Goal: Task Accomplishment & Management: Complete application form

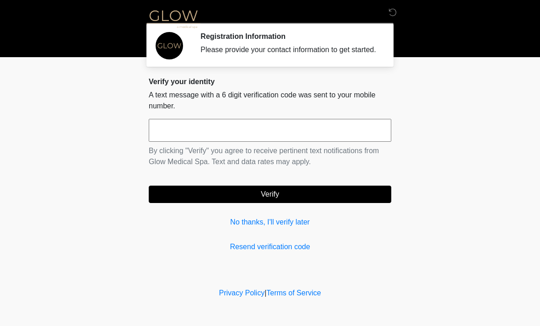
click at [271, 141] on input "text" at bounding box center [270, 130] width 243 height 23
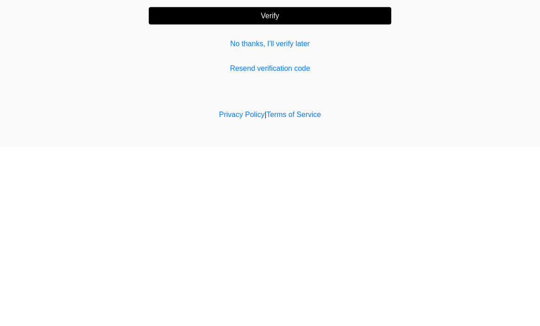
type input "******"
click at [273, 186] on button "Verify" at bounding box center [270, 194] width 243 height 17
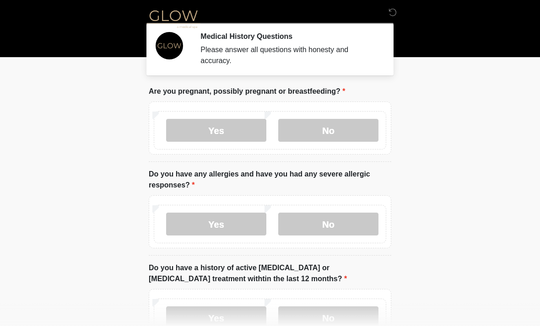
click at [347, 133] on label "No" at bounding box center [328, 130] width 100 height 23
click at [350, 230] on label "No" at bounding box center [328, 224] width 100 height 23
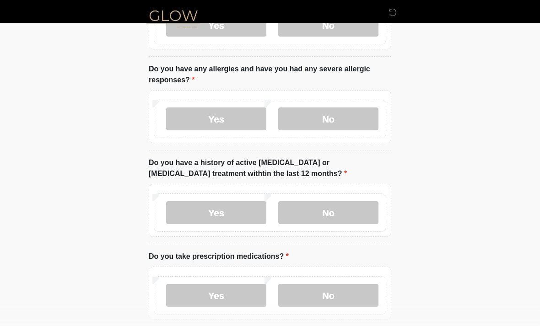
scroll to position [106, 0]
click at [341, 206] on label "No" at bounding box center [328, 212] width 100 height 23
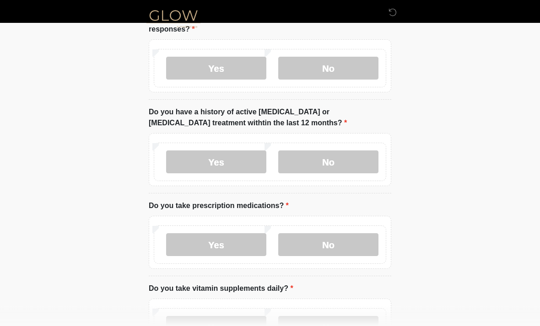
scroll to position [157, 0]
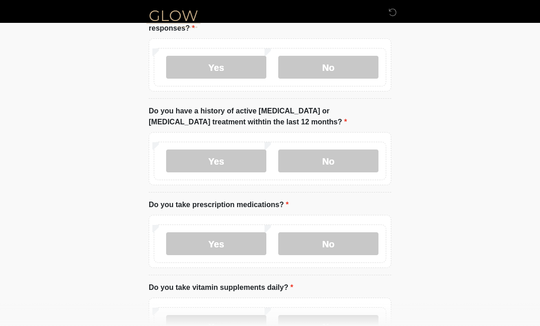
click at [340, 239] on label "No" at bounding box center [328, 244] width 100 height 23
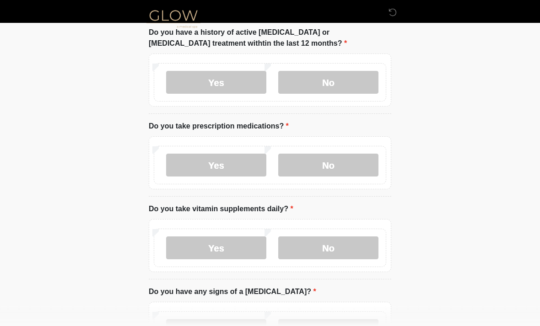
scroll to position [240, 0]
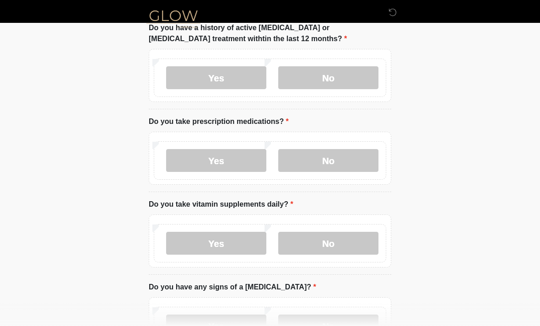
click at [333, 247] on label "No" at bounding box center [328, 243] width 100 height 23
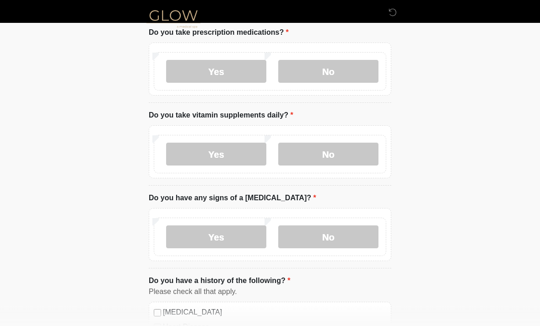
scroll to position [334, 0]
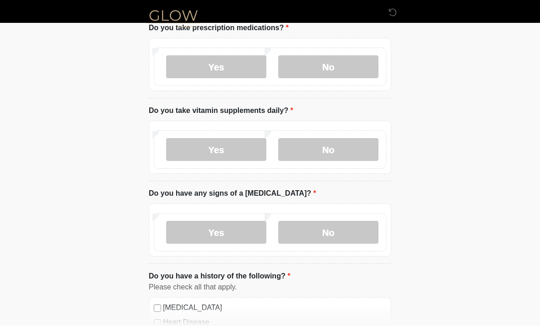
click at [338, 233] on label "No" at bounding box center [328, 233] width 100 height 23
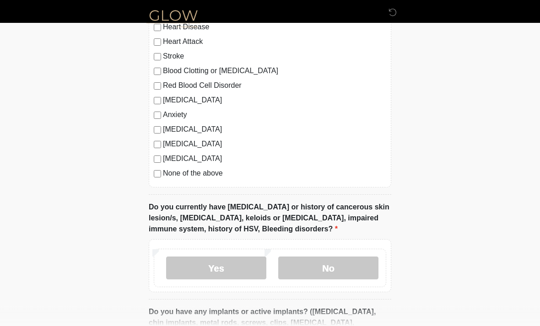
scroll to position [632, 0]
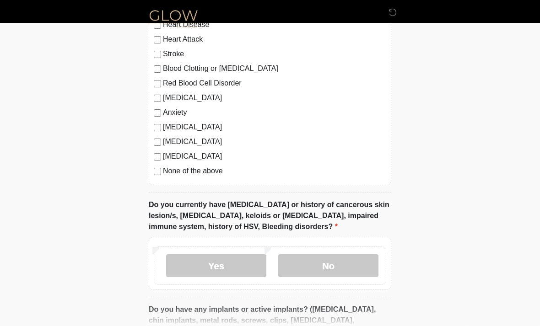
click at [358, 261] on label "No" at bounding box center [328, 266] width 100 height 23
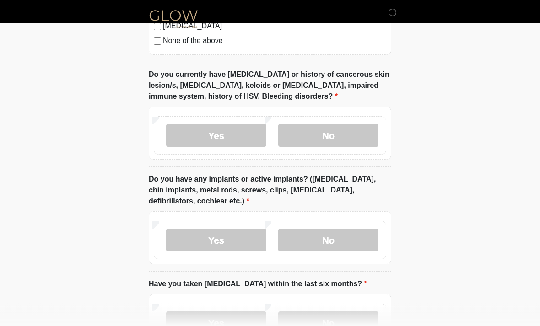
scroll to position [763, 0]
click at [239, 248] on label "Yes" at bounding box center [216, 239] width 100 height 23
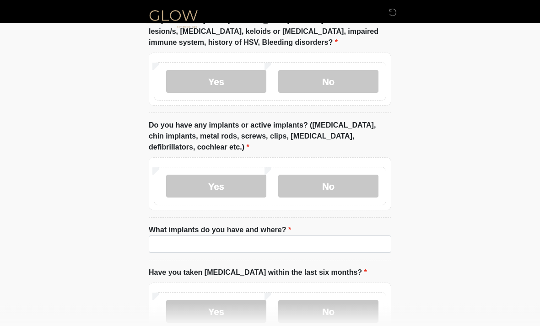
scroll to position [817, 0]
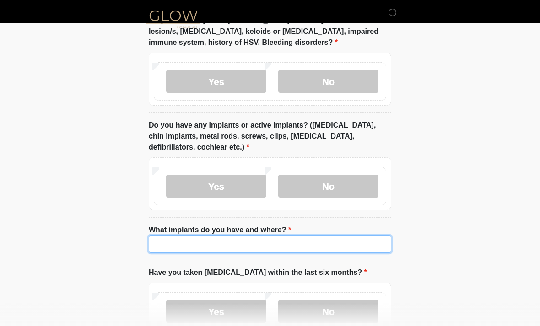
click at [297, 246] on input "What implants do you have and where?" at bounding box center [270, 244] width 243 height 17
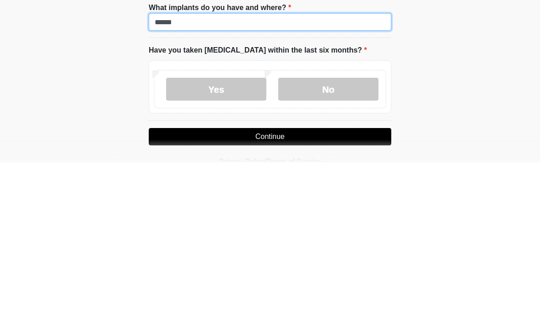
type input "******"
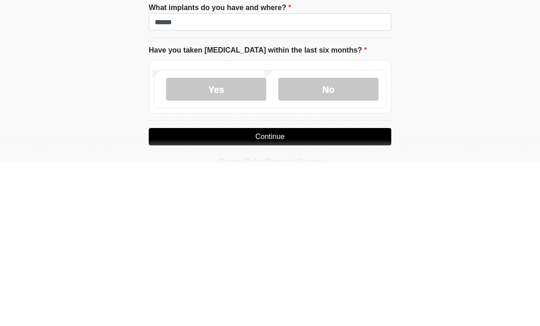
click at [349, 242] on label "No" at bounding box center [328, 253] width 100 height 23
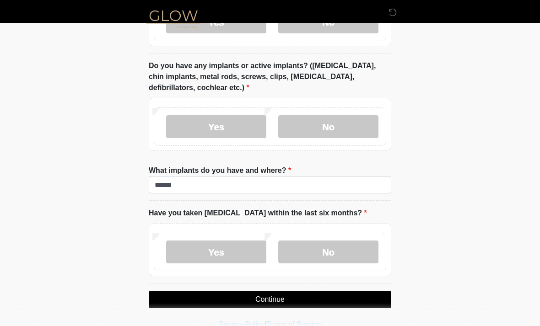
click at [317, 297] on button "Continue" at bounding box center [270, 299] width 243 height 17
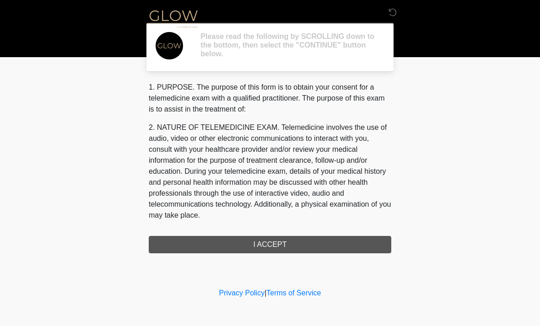
scroll to position [0, 0]
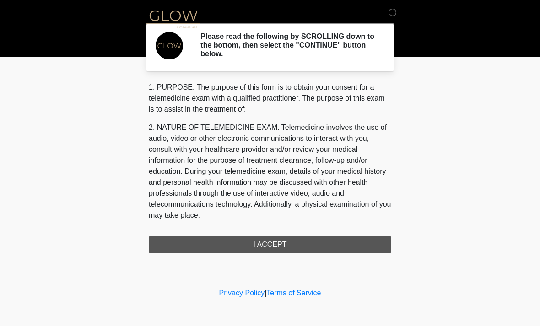
click at [298, 244] on div "1. PURPOSE. The purpose of this form is to obtain your consent for a telemedici…" at bounding box center [270, 168] width 243 height 172
click at [283, 237] on div "1. PURPOSE. The purpose of this form is to obtain your consent for a telemedici…" at bounding box center [270, 168] width 243 height 172
click at [272, 247] on div "1. PURPOSE. The purpose of this form is to obtain your consent for a telemedici…" at bounding box center [270, 168] width 243 height 172
click at [278, 249] on div "1. PURPOSE. The purpose of this form is to obtain your consent for a telemedici…" at bounding box center [270, 168] width 243 height 172
click at [277, 246] on div "1. PURPOSE. The purpose of this form is to obtain your consent for a telemedici…" at bounding box center [270, 168] width 243 height 172
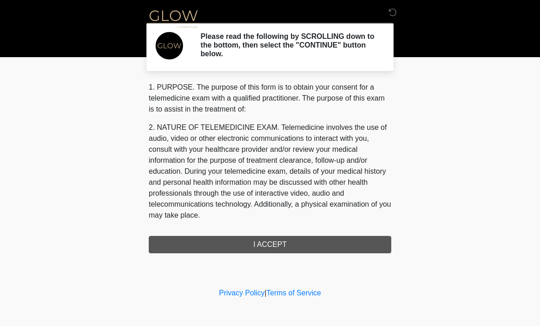
click at [279, 240] on div "1. PURPOSE. The purpose of this form is to obtain your consent for a telemedici…" at bounding box center [270, 168] width 243 height 172
click at [275, 249] on div "1. PURPOSE. The purpose of this form is to obtain your consent for a telemedici…" at bounding box center [270, 168] width 243 height 172
click at [283, 240] on div "1. PURPOSE. The purpose of this form is to obtain your consent for a telemedici…" at bounding box center [270, 168] width 243 height 172
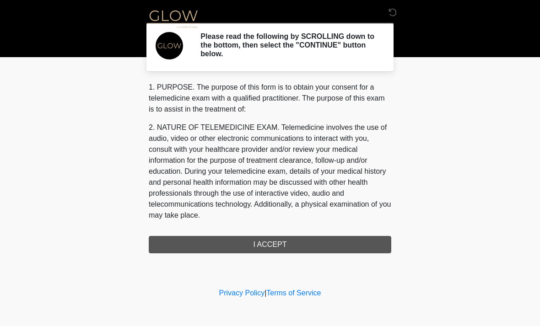
click at [284, 240] on div "1. PURPOSE. The purpose of this form is to obtain your consent for a telemedici…" at bounding box center [270, 168] width 243 height 172
click at [302, 247] on div "1. PURPOSE. The purpose of this form is to obtain your consent for a telemedici…" at bounding box center [270, 168] width 243 height 172
click at [258, 247] on div "1. PURPOSE. The purpose of this form is to obtain your consent for a telemedici…" at bounding box center [270, 168] width 243 height 172
click at [291, 238] on div "1. PURPOSE. The purpose of this form is to obtain your consent for a telemedici…" at bounding box center [270, 168] width 243 height 172
click at [270, 237] on div "1. PURPOSE. The purpose of this form is to obtain your consent for a telemedici…" at bounding box center [270, 168] width 243 height 172
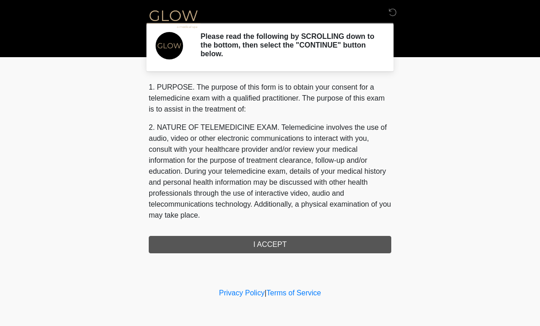
click at [270, 237] on div "1. PURPOSE. The purpose of this form is to obtain your consent for a telemedici…" at bounding box center [270, 168] width 243 height 172
click at [258, 244] on div "1. PURPOSE. The purpose of this form is to obtain your consent for a telemedici…" at bounding box center [270, 168] width 243 height 172
click at [342, 48] on h2 "Please read the following by SCROLLING down to the bottom, then select the "CON…" at bounding box center [289, 45] width 177 height 27
click at [472, 33] on nav at bounding box center [263, 18] width 540 height 37
click at [286, 238] on div "1. PURPOSE. The purpose of this form is to obtain your consent for a telemedici…" at bounding box center [270, 168] width 243 height 172
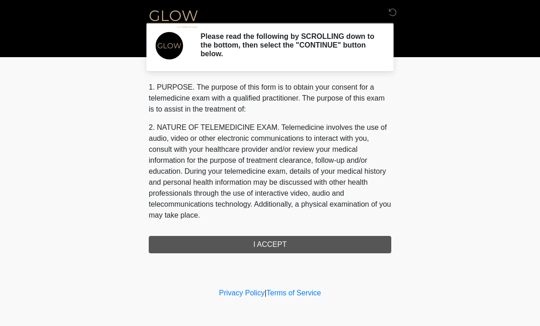
click at [278, 234] on div "1. PURPOSE. The purpose of this form is to obtain your consent for a telemedici…" at bounding box center [270, 168] width 243 height 172
click at [277, 234] on div "1. PURPOSE. The purpose of this form is to obtain your consent for a telemedici…" at bounding box center [270, 168] width 243 height 172
click at [274, 241] on div "1. PURPOSE. The purpose of this form is to obtain your consent for a telemedici…" at bounding box center [270, 168] width 243 height 172
click at [271, 246] on div "1. PURPOSE. The purpose of this form is to obtain your consent for a telemedici…" at bounding box center [270, 168] width 243 height 172
click at [269, 246] on div "1. PURPOSE. The purpose of this form is to obtain your consent for a telemedici…" at bounding box center [270, 168] width 243 height 172
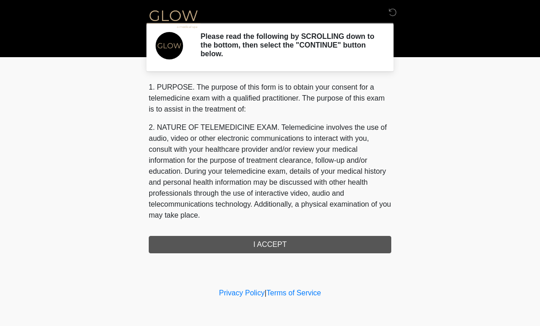
click at [263, 243] on div "1. PURPOSE. The purpose of this form is to obtain your consent for a telemedici…" at bounding box center [270, 168] width 243 height 172
click at [280, 243] on div "1. PURPOSE. The purpose of this form is to obtain your consent for a telemedici…" at bounding box center [270, 168] width 243 height 172
click at [262, 254] on div "‎ ‎ ‎ Please read the following by SCROLLING down to the bottom, then select th…" at bounding box center [270, 143] width 275 height 268
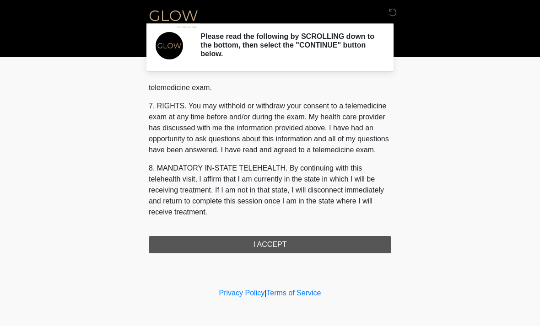
scroll to position [388, 0]
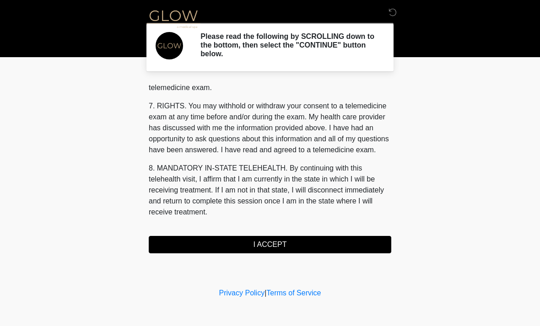
click at [271, 240] on button "I ACCEPT" at bounding box center [270, 244] width 243 height 17
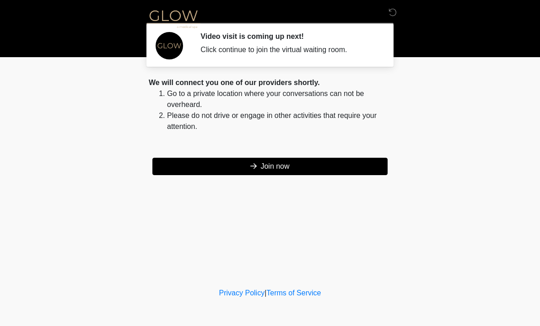
click at [289, 168] on button "Join now" at bounding box center [269, 166] width 235 height 17
click at [278, 165] on button "Join now" at bounding box center [269, 166] width 235 height 17
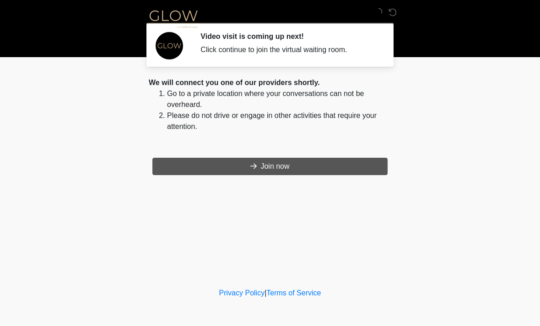
click at [280, 156] on div "We will connect you one of our providers shortly. Go to a private location wher…" at bounding box center [270, 126] width 243 height 98
click at [280, 155] on div "We will connect you one of our providers shortly. Go to a private location wher…" at bounding box center [270, 126] width 243 height 98
